Goal: Task Accomplishment & Management: Manage account settings

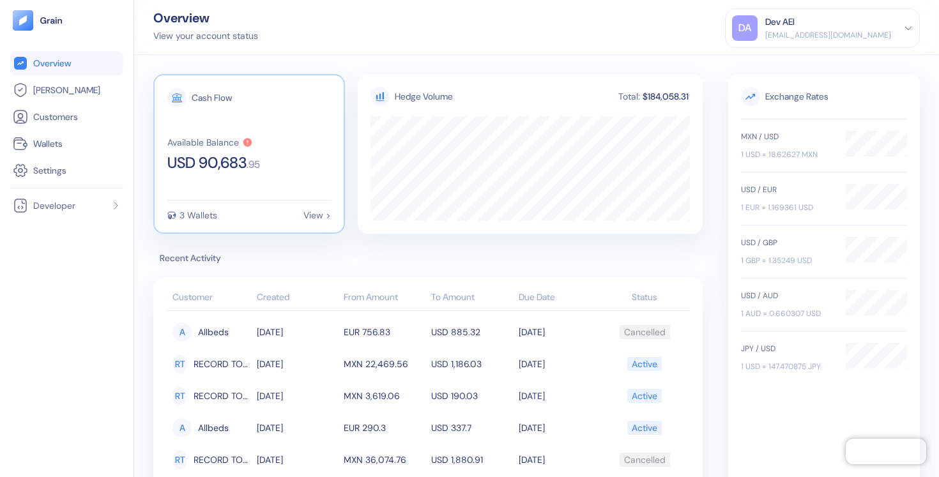
click at [243, 221] on div "Cash Flow Available Balance USD 90,683 . 95 3 Wallets View >" at bounding box center [249, 154] width 192 height 160
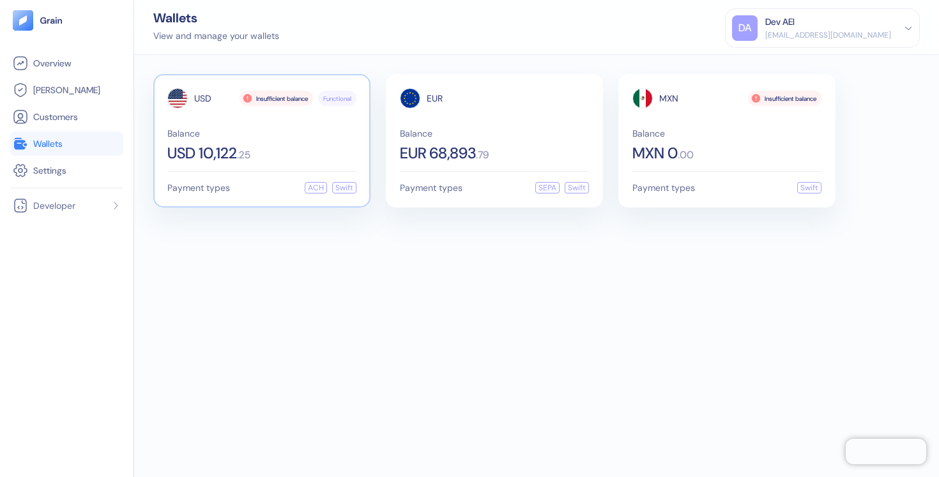
click at [272, 160] on div "USD 10,122 . 25" at bounding box center [261, 153] width 189 height 15
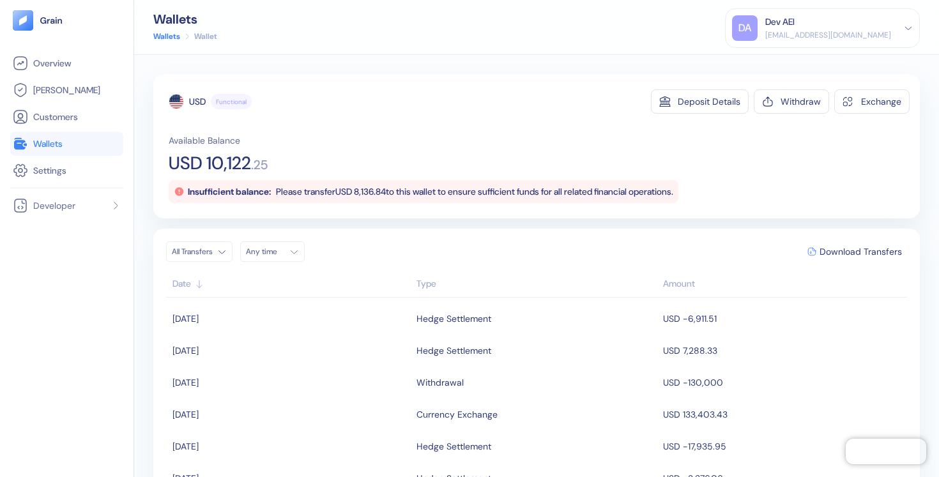
click at [59, 145] on span "Wallets" at bounding box center [47, 143] width 29 height 13
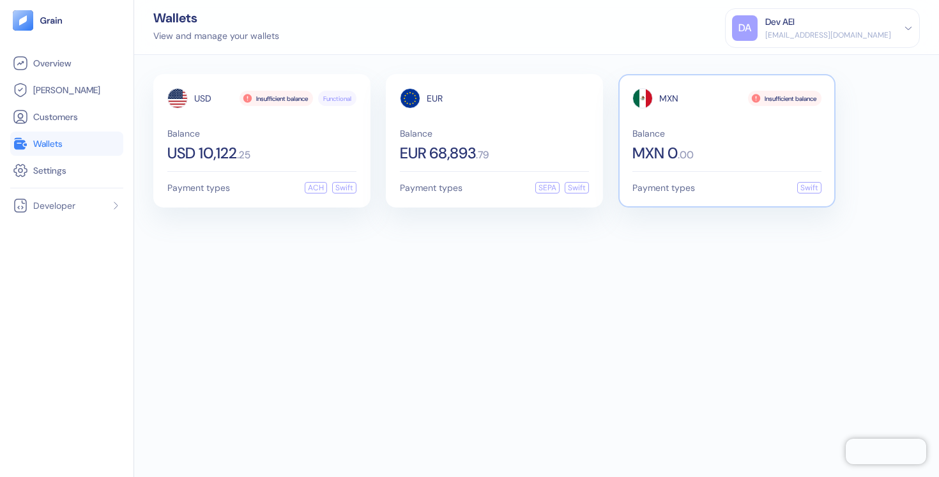
click at [699, 139] on div "Balance MXN 0 . 00" at bounding box center [726, 145] width 189 height 32
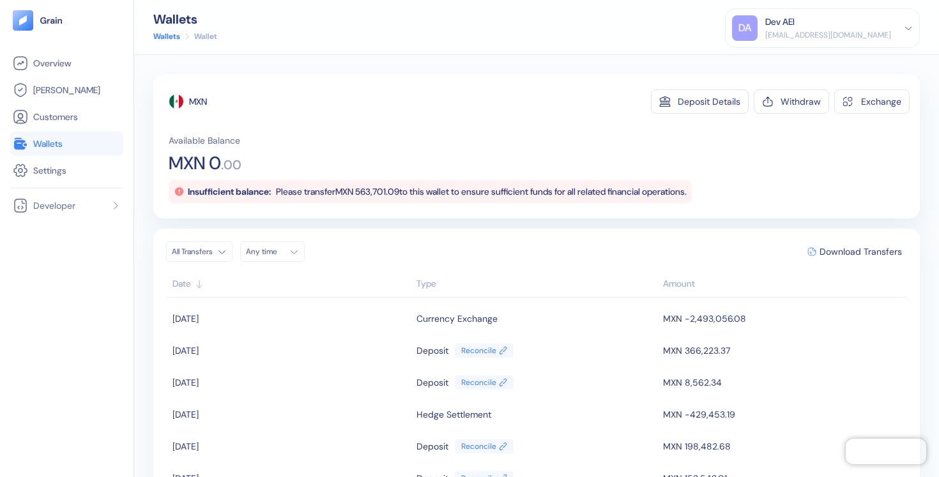
click at [70, 139] on link "Wallets" at bounding box center [67, 143] width 108 height 15
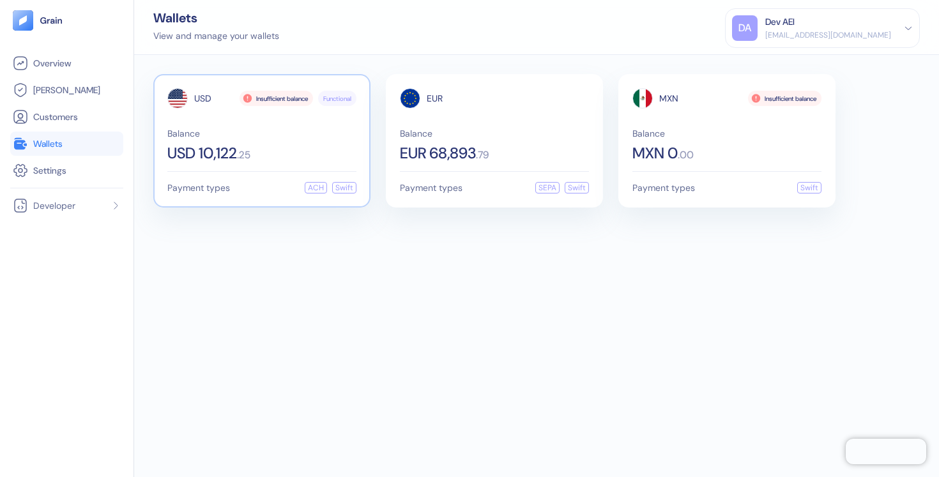
click at [287, 127] on div "USD Insufficient balance Functional Balance USD 10,122 . 25" at bounding box center [261, 124] width 189 height 73
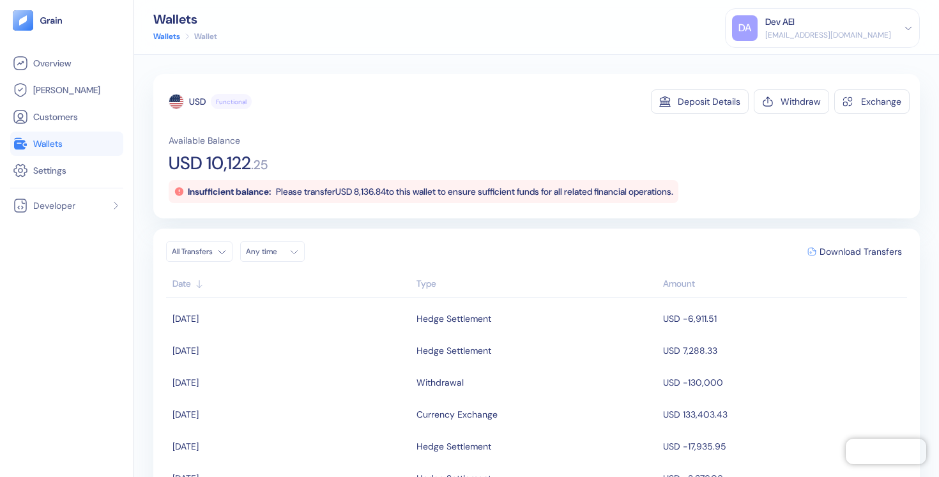
click at [805, 30] on div "[EMAIL_ADDRESS][DOMAIN_NAME]" at bounding box center [828, 34] width 126 height 11
click at [755, 61] on div "Sign Out" at bounding box center [766, 63] width 35 height 13
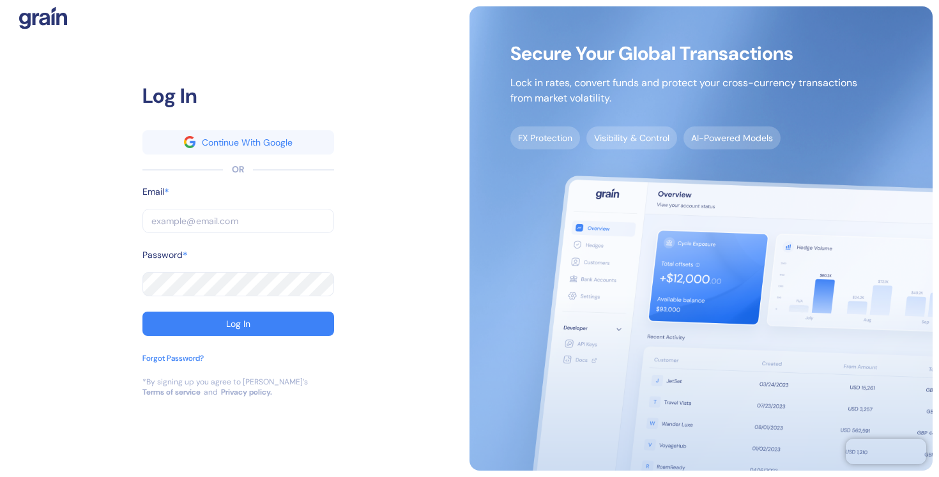
click at [247, 225] on input "text" at bounding box center [238, 221] width 192 height 24
type input "s"
type input "st"
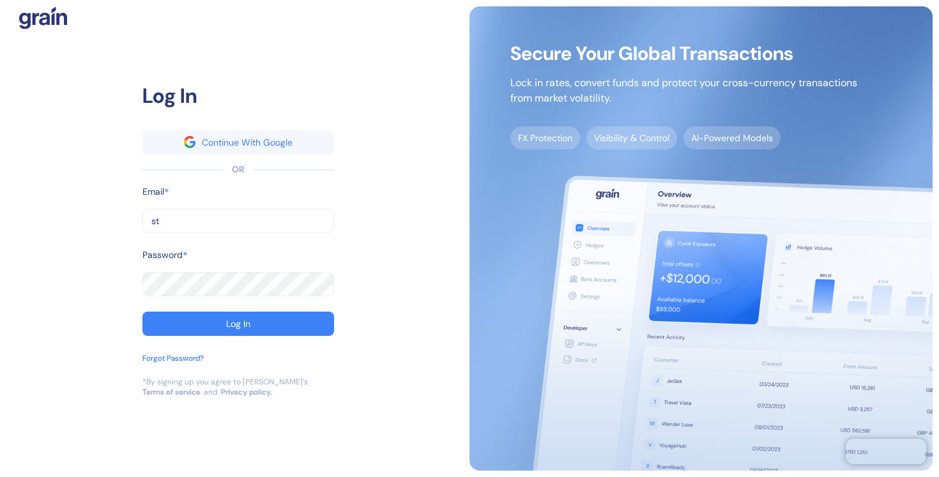
type input "[EMAIL_ADDRESS][DOMAIN_NAME]"
